Goal: Task Accomplishment & Management: Manage account settings

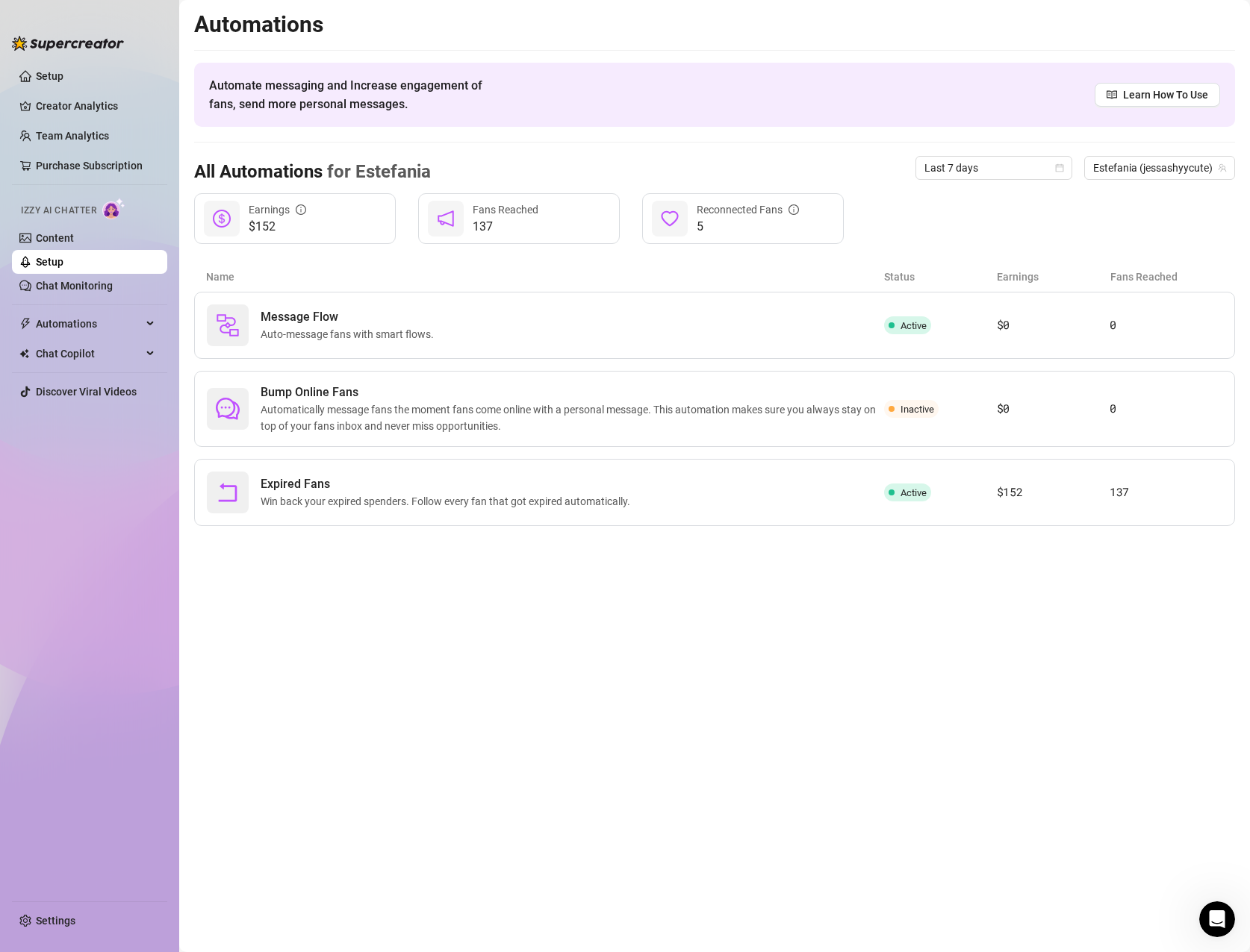
click at [63, 259] on link "Setup" at bounding box center [49, 261] width 27 height 12
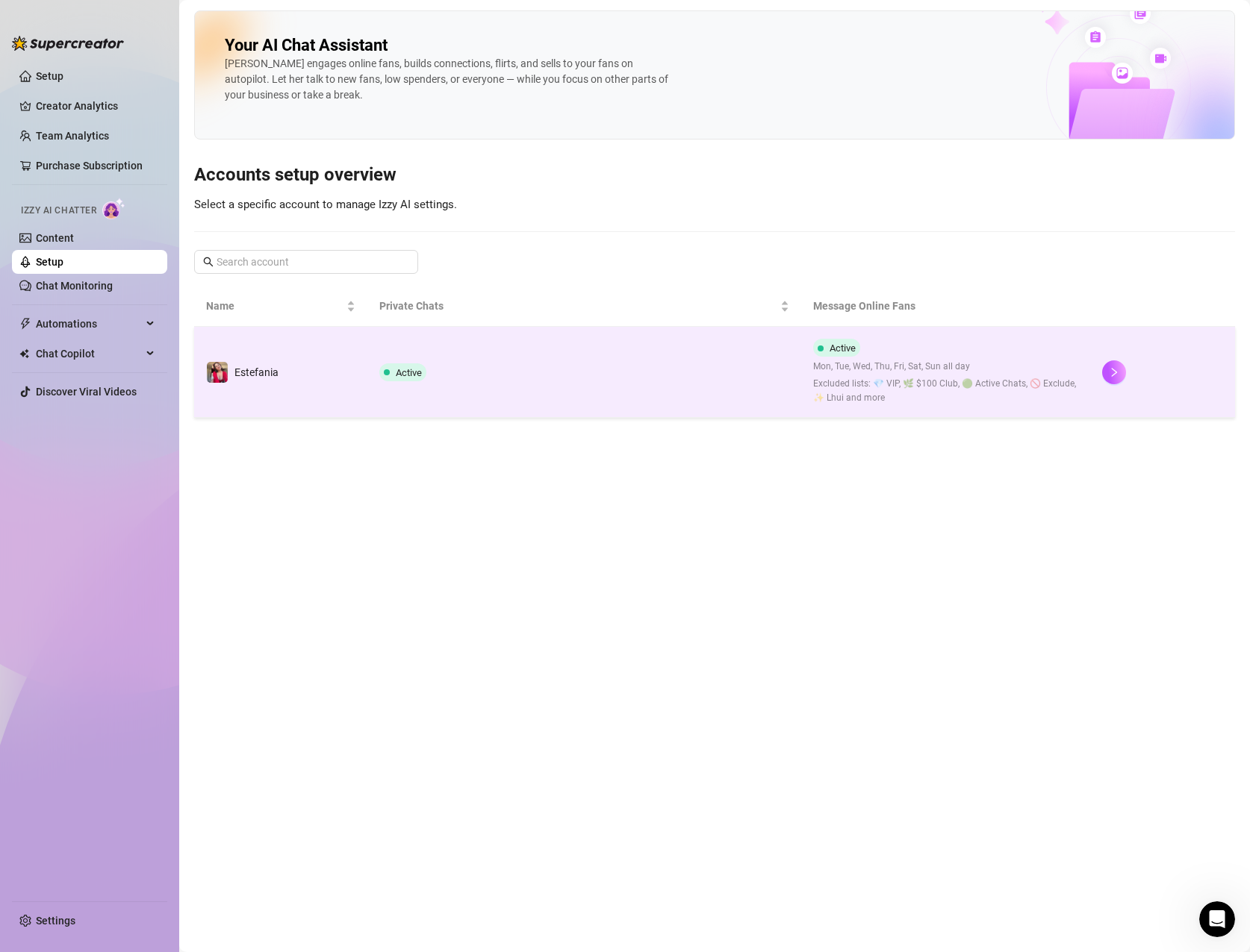
click at [589, 383] on td "Active" at bounding box center [585, 372] width 434 height 91
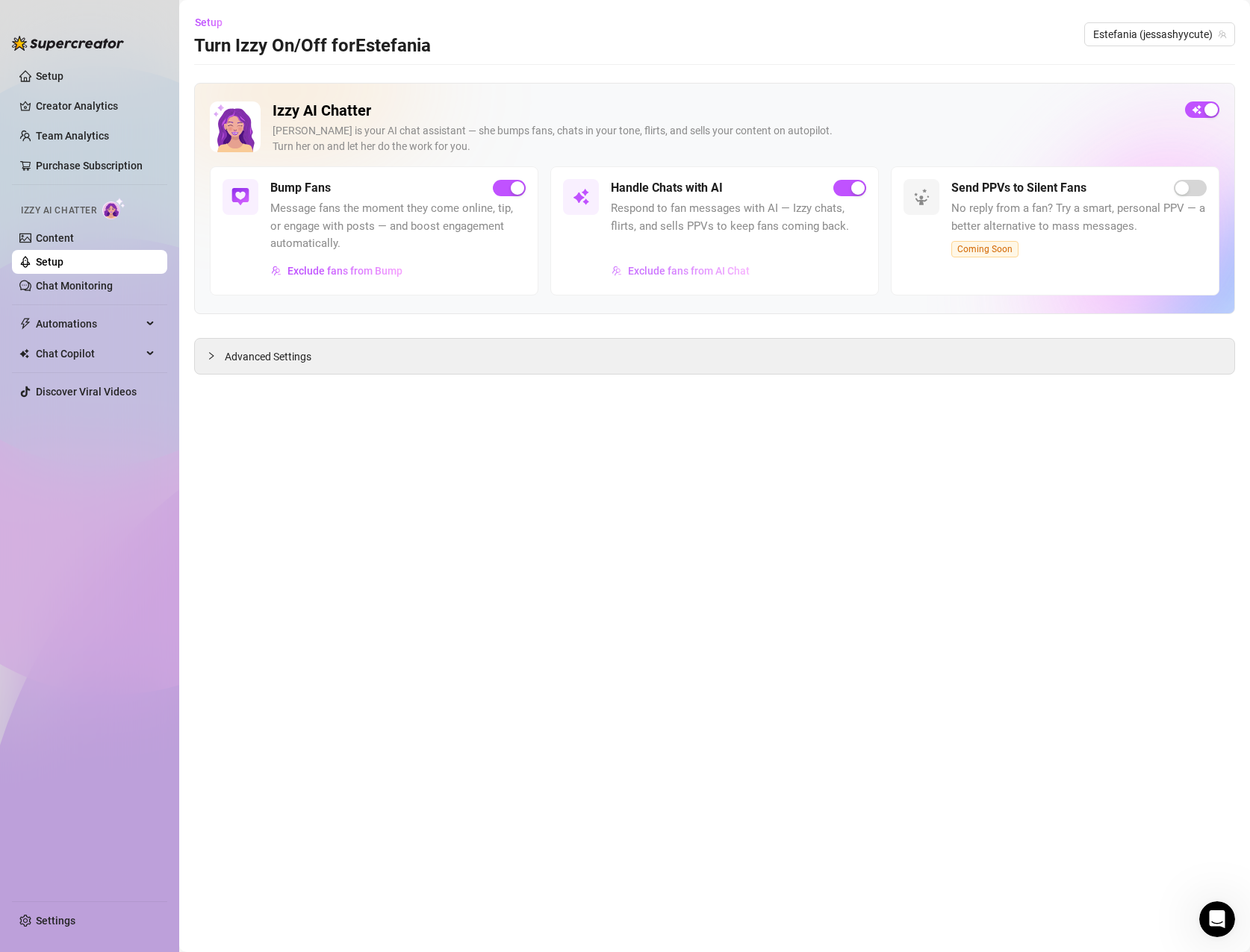
click at [670, 268] on span "Exclude fans from AI Chat" at bounding box center [689, 271] width 121 height 12
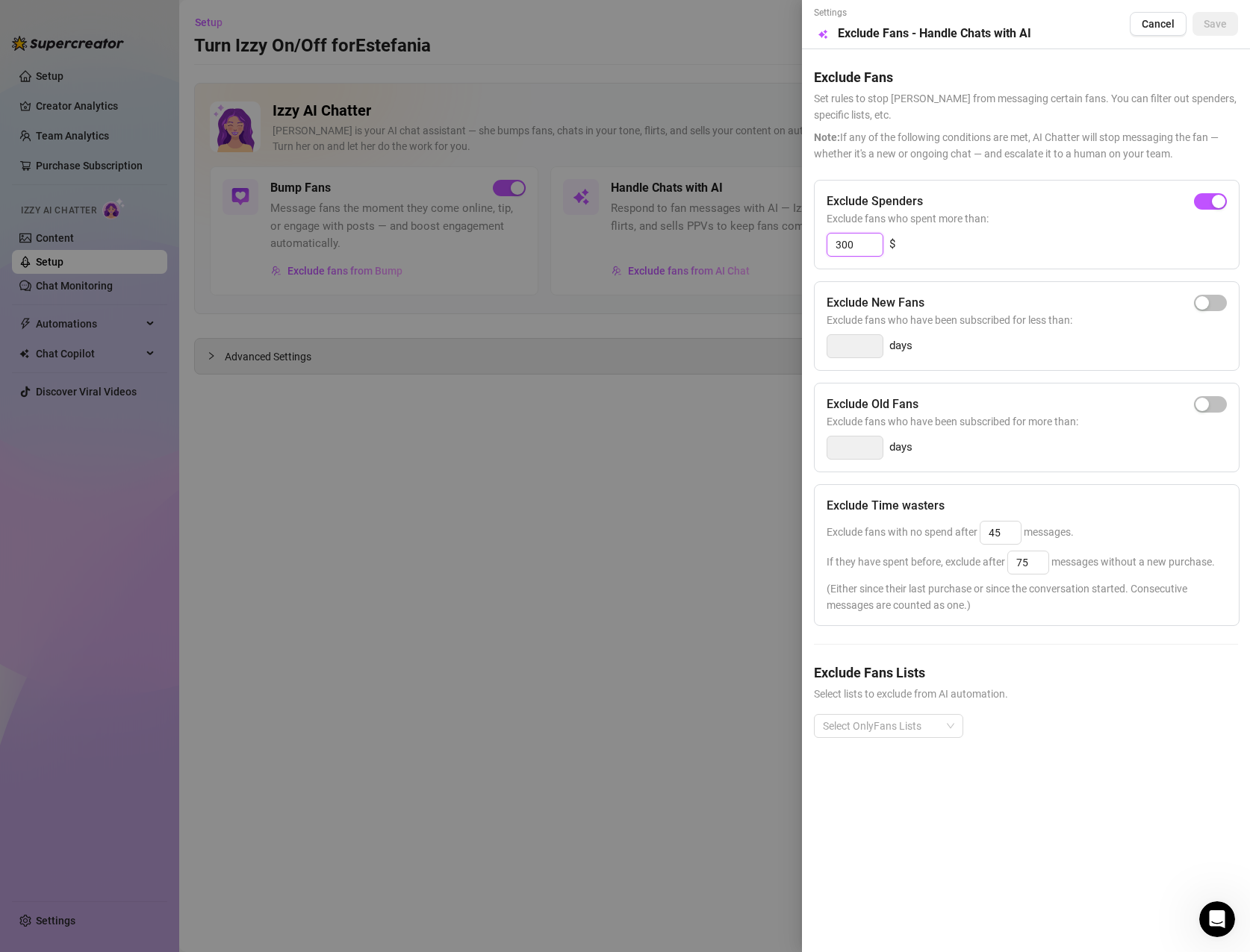
drag, startPoint x: 864, startPoint y: 241, endPoint x: 771, endPoint y: 225, distance: 94.4
click at [771, 225] on div "Settings Preview Exclude Fans - Handle Chats with AI Cancel Save Exclude Fans S…" at bounding box center [625, 476] width 1250 height 952
type input "100"
click at [1214, 26] on span "Save" at bounding box center [1215, 24] width 23 height 12
